Goal: Navigation & Orientation: Find specific page/section

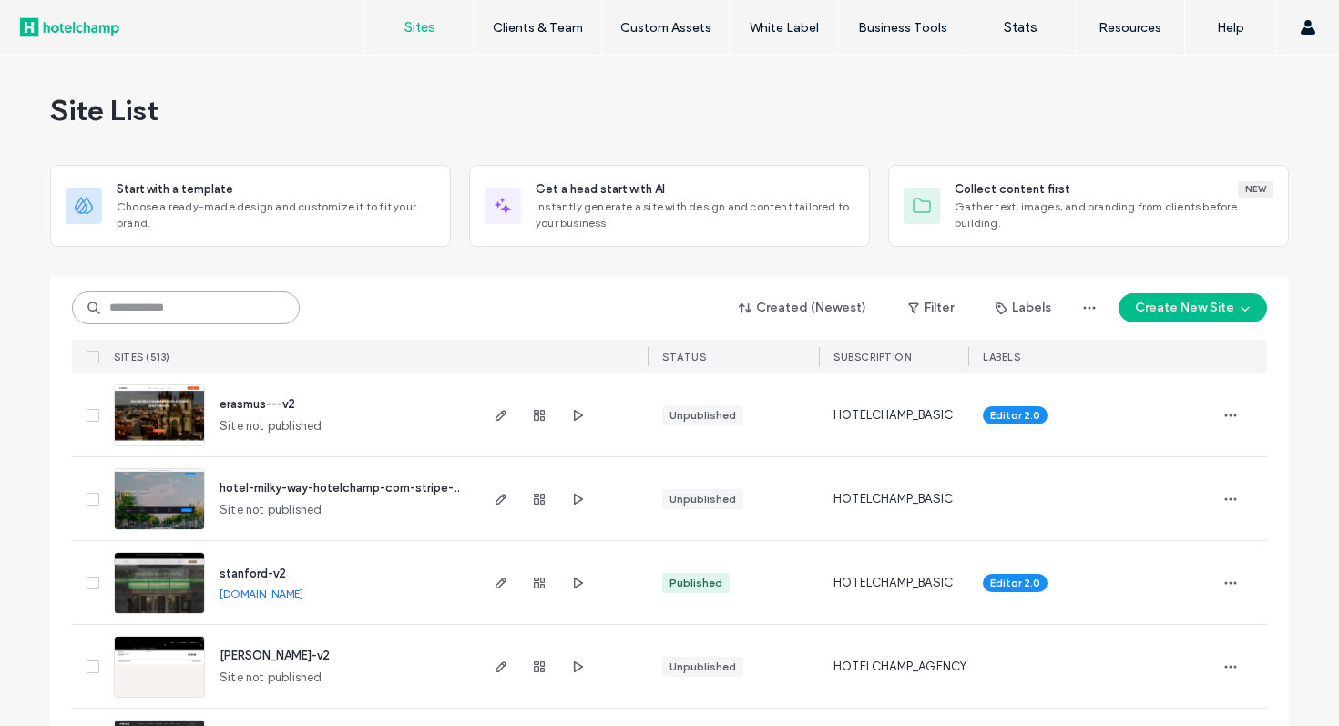
click at [237, 315] on input at bounding box center [186, 307] width 228 height 33
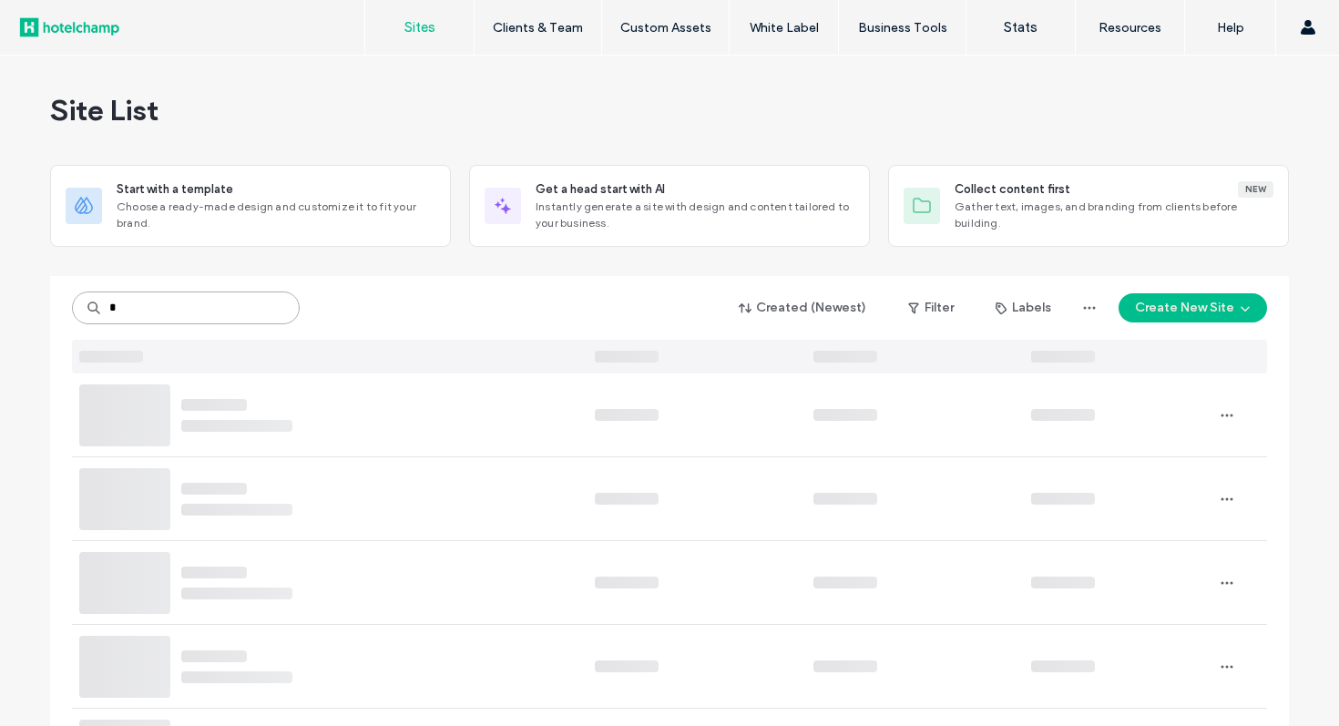
type input "*"
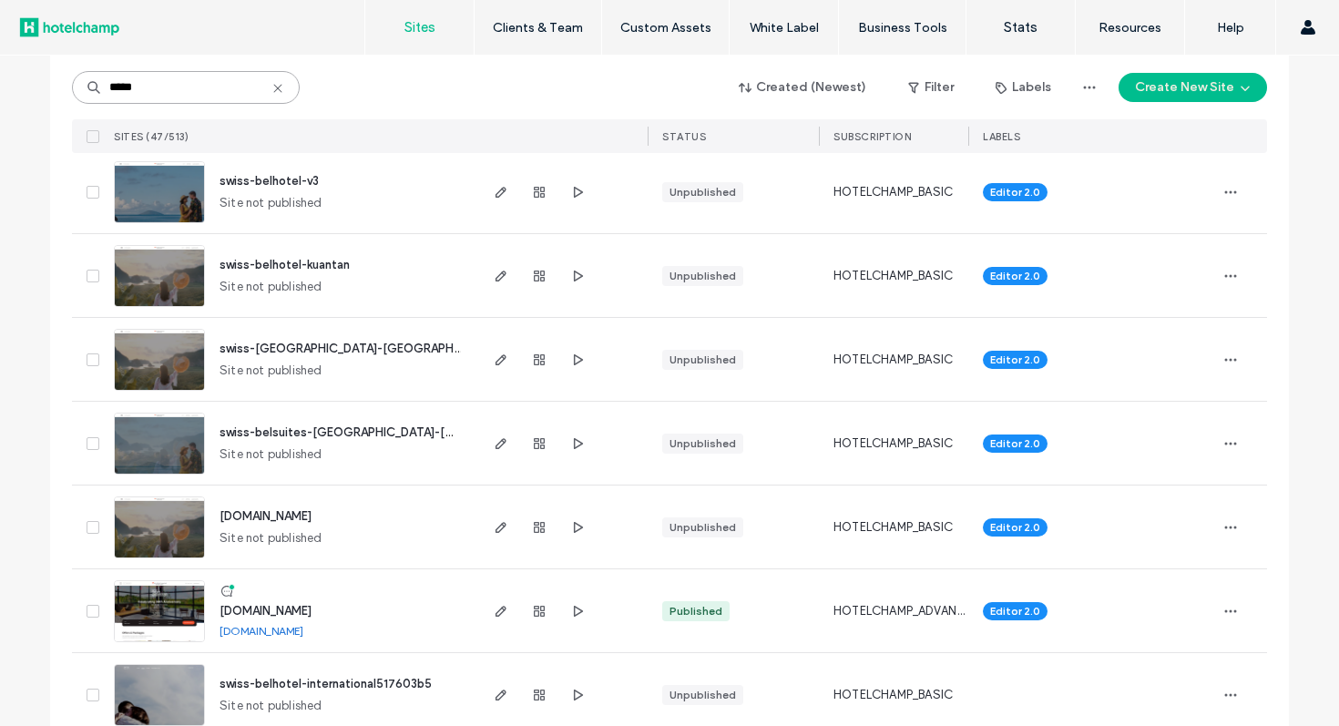
scroll to position [3608, 0]
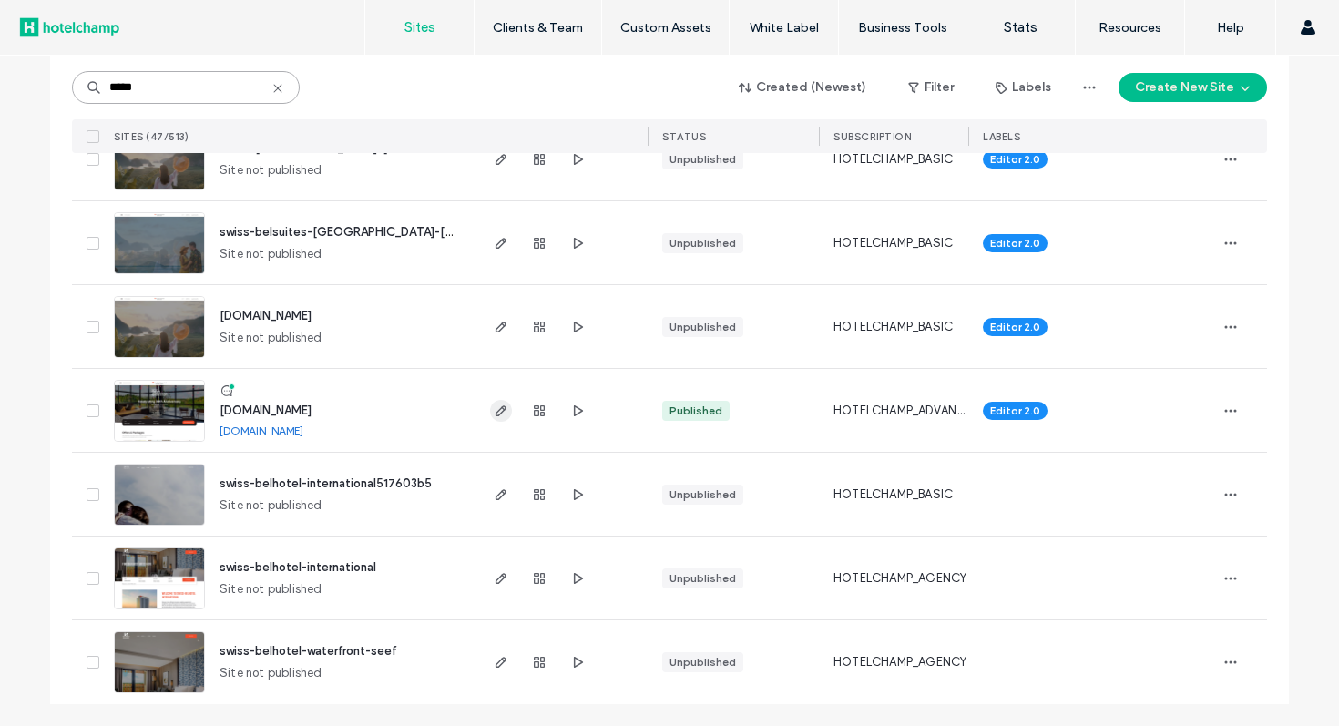
type input "*****"
click at [495, 404] on icon "button" at bounding box center [501, 411] width 15 height 15
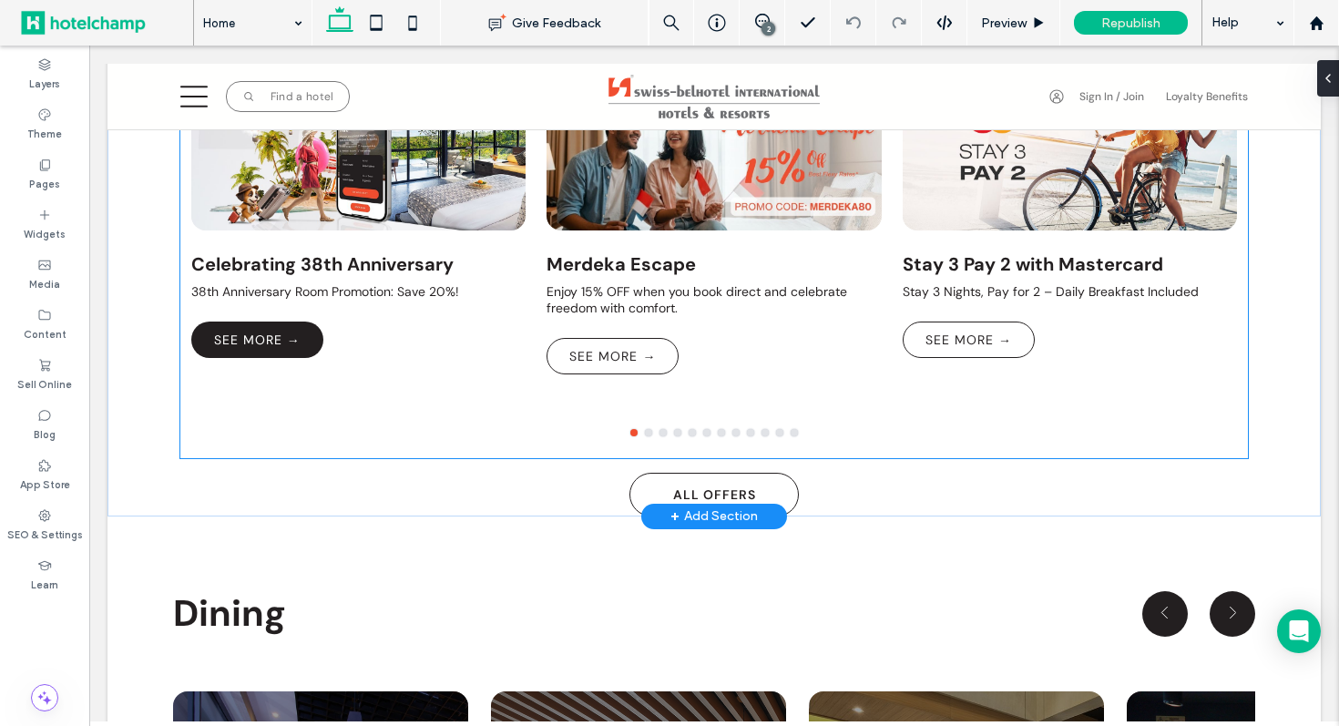
scroll to position [1133, 0]
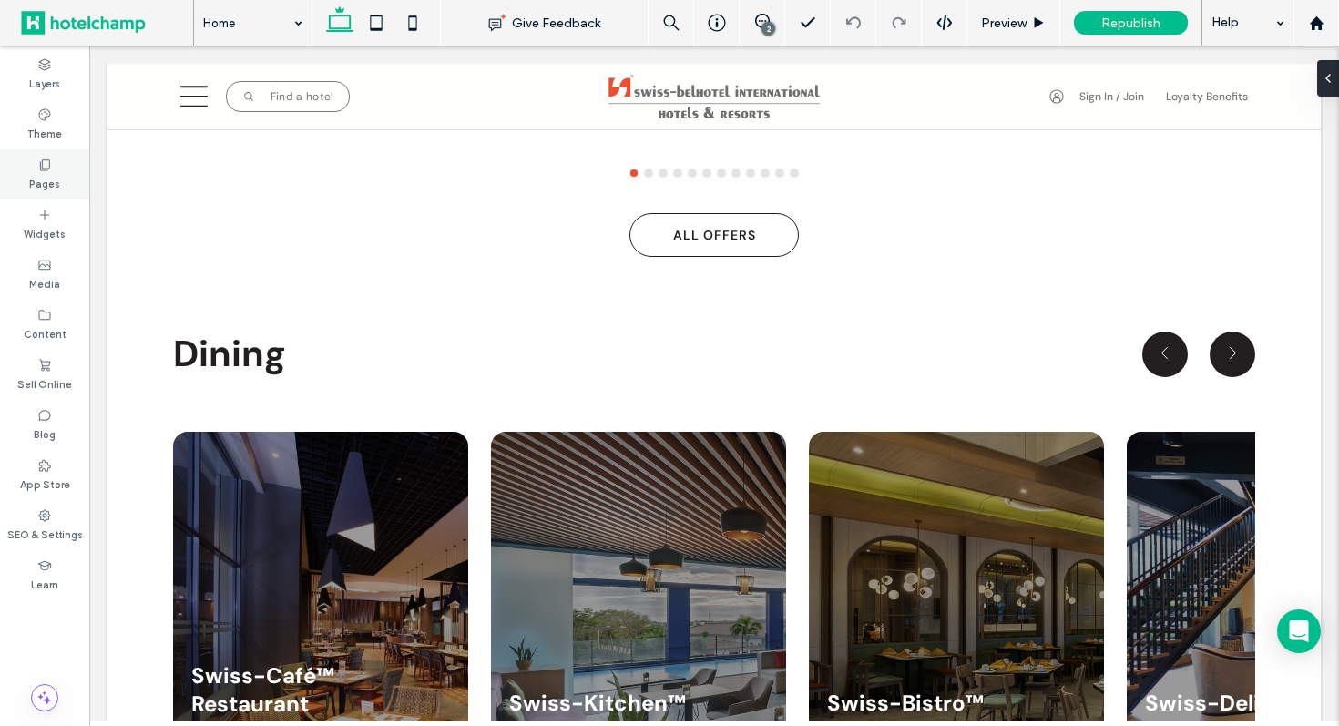
click at [40, 168] on use at bounding box center [45, 164] width 10 height 11
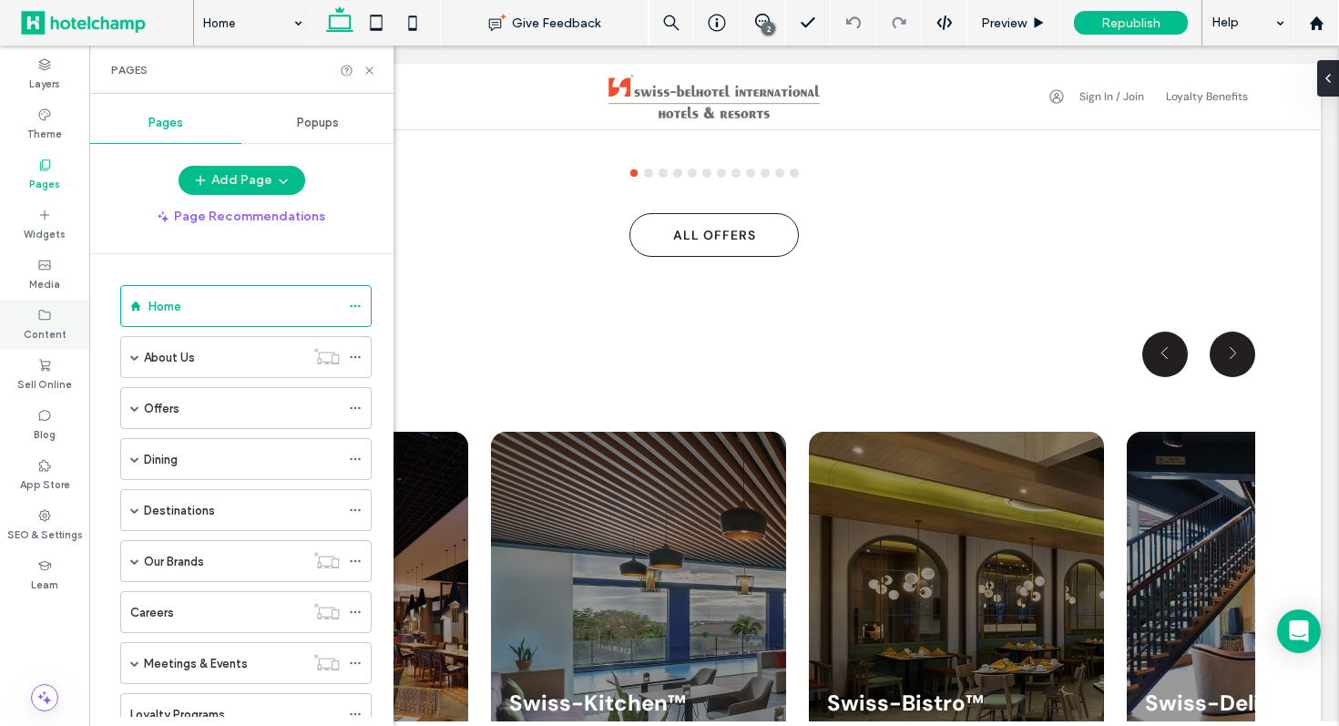
click at [47, 321] on icon at bounding box center [44, 315] width 15 height 15
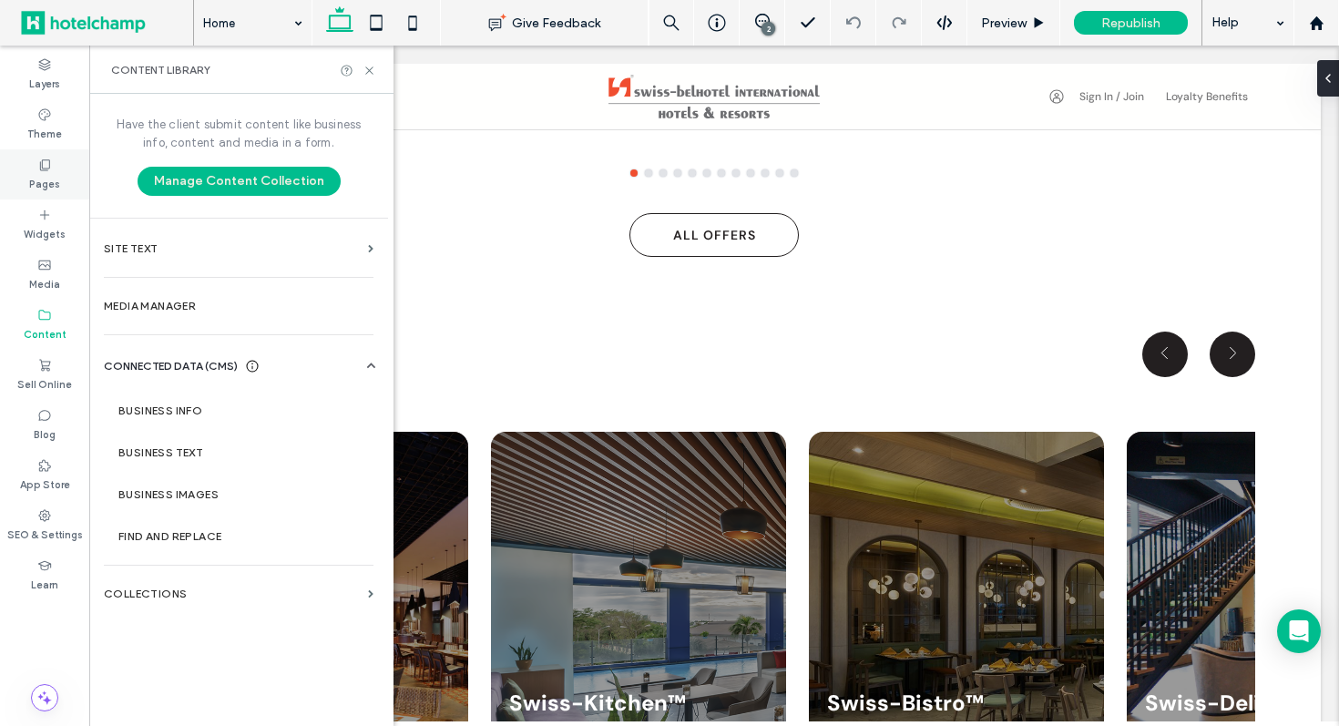
click at [57, 179] on label "Pages" at bounding box center [44, 182] width 31 height 20
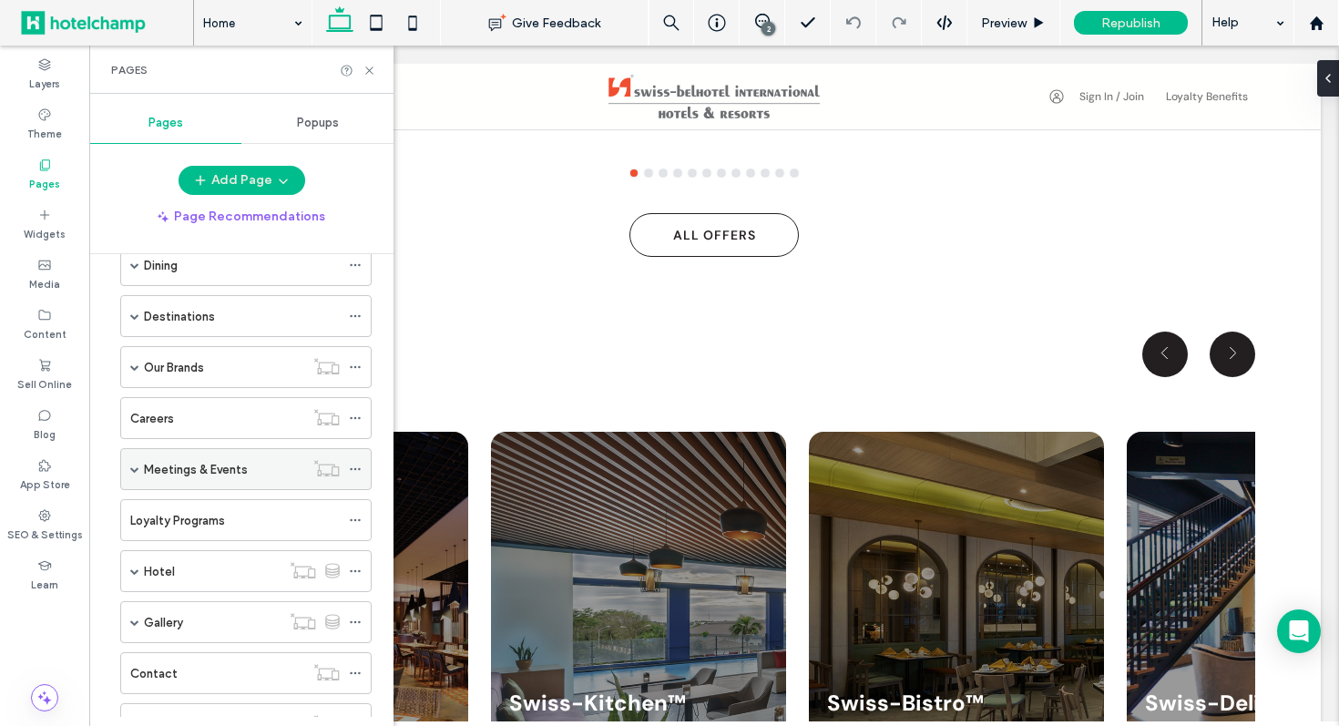
scroll to position [199, 0]
click at [136, 466] on span at bounding box center [134, 463] width 9 height 9
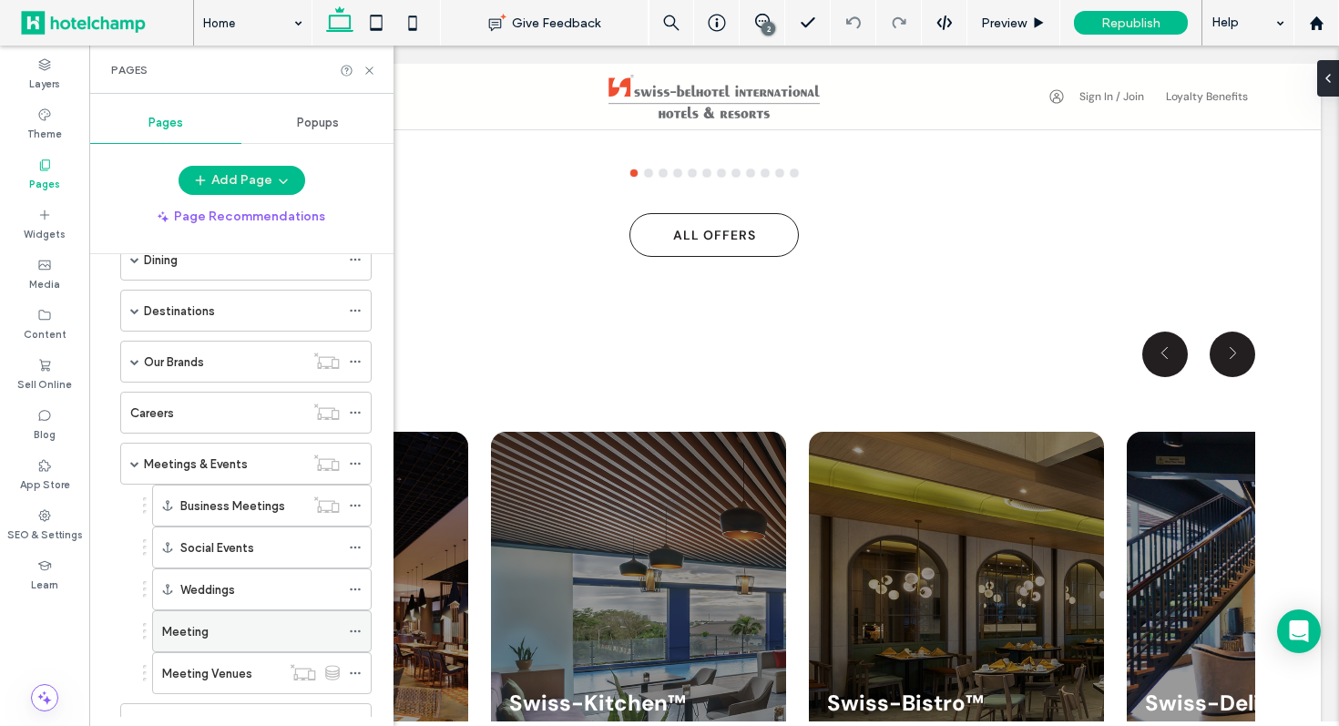
click at [247, 633] on div "Meeting" at bounding box center [251, 631] width 178 height 19
click at [370, 69] on use at bounding box center [368, 69] width 7 height 7
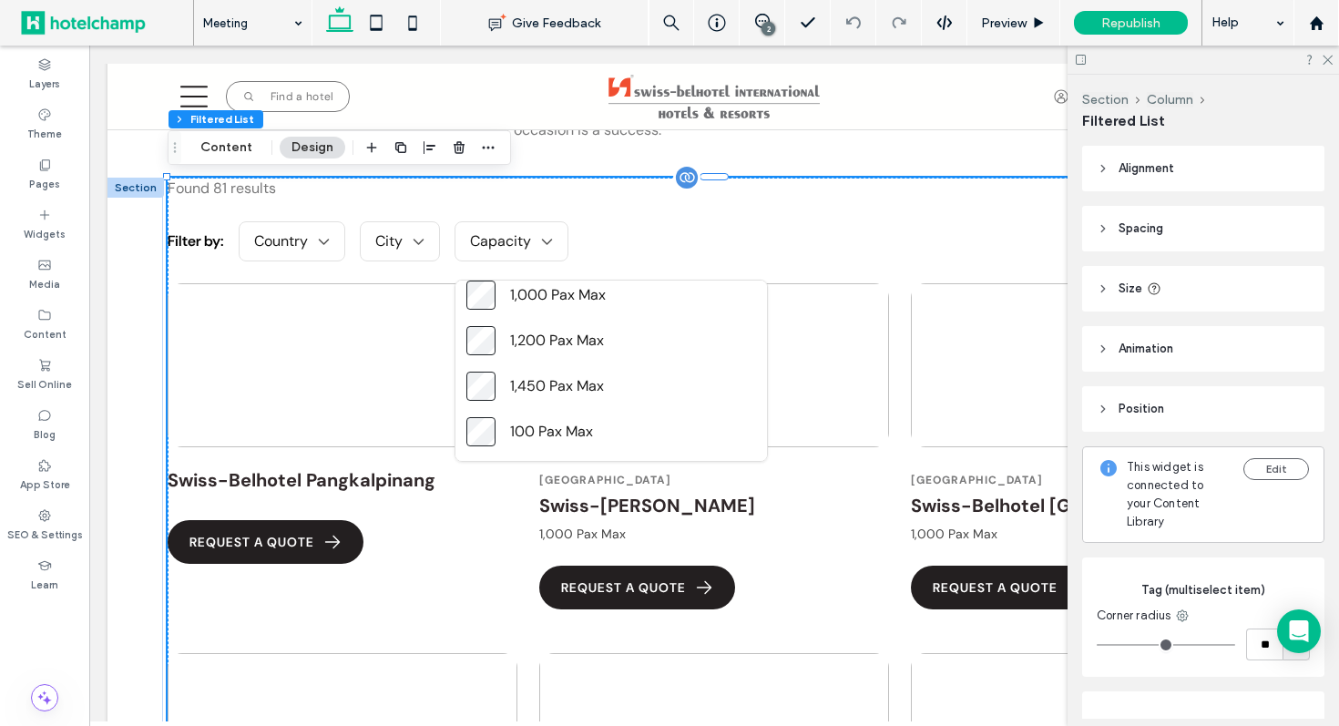
scroll to position [18, 0]
